Goal: Task Accomplishment & Management: Use online tool/utility

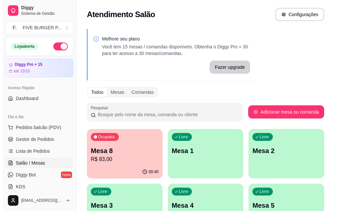
scroll to position [99, 0]
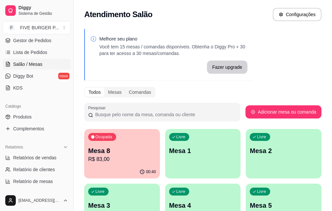
click at [102, 157] on p "R$ 83,00" at bounding box center [122, 160] width 68 height 8
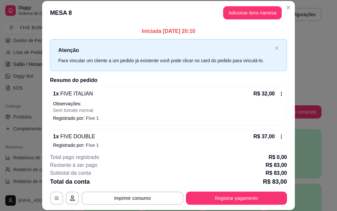
scroll to position [33, 0]
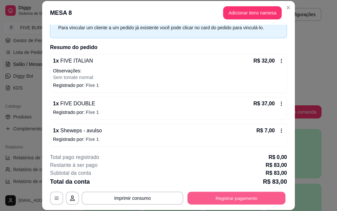
click at [260, 199] on button "Registrar pagamento" at bounding box center [237, 198] width 98 height 13
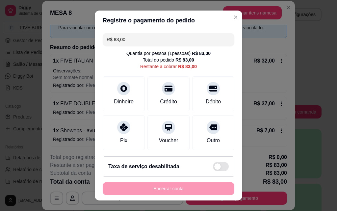
drag, startPoint x: 121, startPoint y: 39, endPoint x: 0, endPoint y: 50, distance: 121.8
click at [0, 50] on div "Registre o pagamento do pedido R$ 83,00 Quantia por pessoa ( 1 pessoas) R$ 83,0…" at bounding box center [168, 105] width 337 height 211
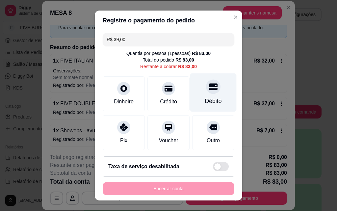
click at [214, 100] on div "Débito" at bounding box center [213, 92] width 46 height 39
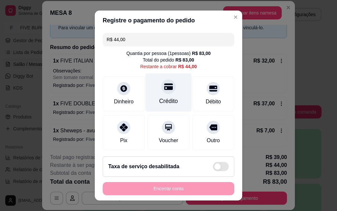
click at [158, 95] on div "Crédito" at bounding box center [169, 92] width 46 height 39
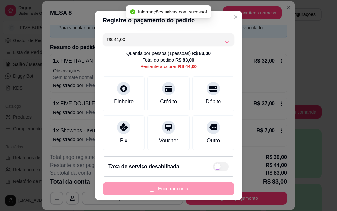
type input "R$ 0,00"
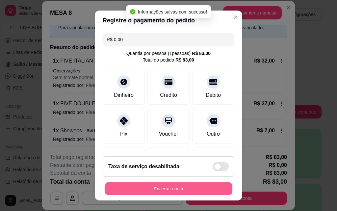
click at [204, 189] on button "Encerrar conta" at bounding box center [169, 189] width 128 height 13
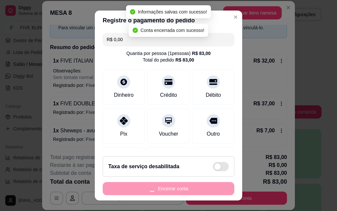
scroll to position [0, 0]
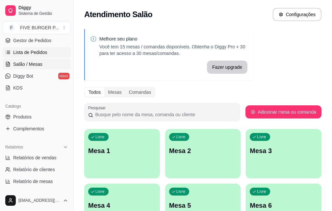
click at [39, 51] on span "Lista de Pedidos" at bounding box center [30, 52] width 34 height 7
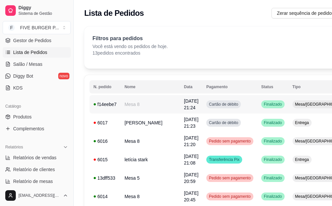
click at [226, 99] on td "Cartão de débito" at bounding box center [230, 104] width 55 height 18
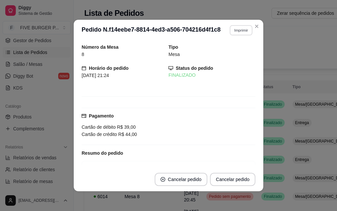
click at [232, 33] on button "Imprimir" at bounding box center [241, 30] width 23 height 10
click at [229, 53] on button "IMPRESSORA" at bounding box center [227, 53] width 48 height 11
